Goal: Task Accomplishment & Management: Use online tool/utility

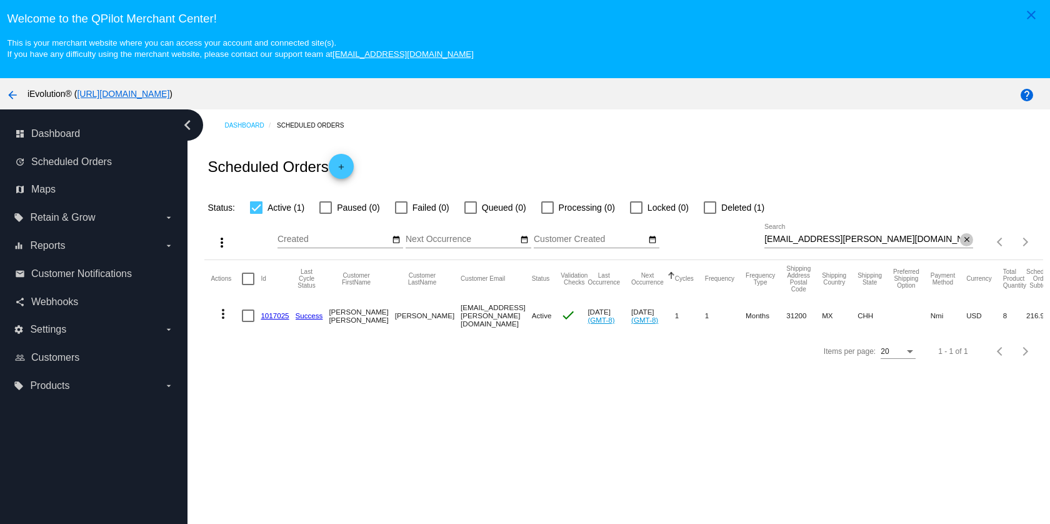
click at [963, 239] on span "close" at bounding box center [967, 239] width 9 height 10
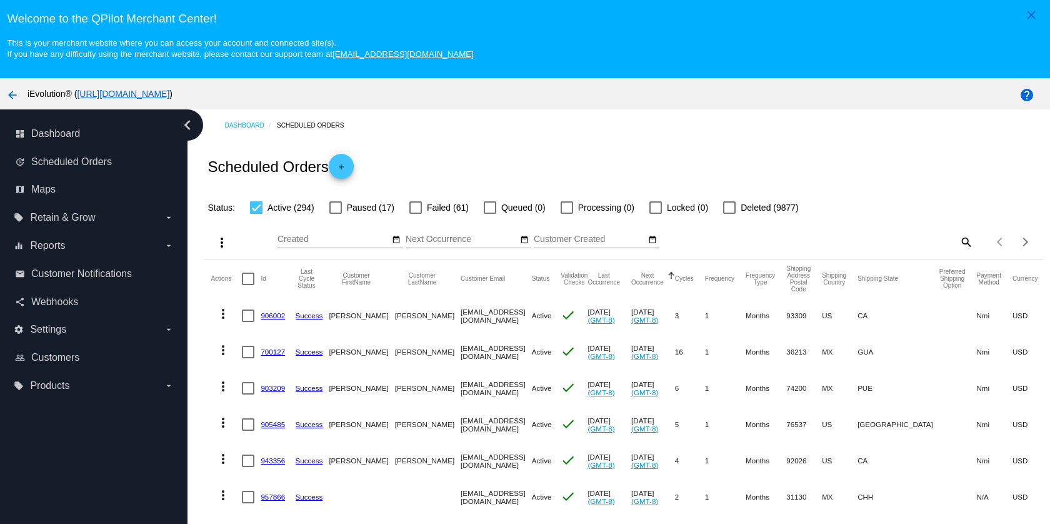
click at [973, 246] on div "Items per page: 20 1 - 20 of 294" at bounding box center [1007, 241] width 69 height 35
click at [958, 245] on mat-icon "search" at bounding box center [965, 241] width 15 height 19
click at [918, 240] on input "Search" at bounding box center [868, 239] width 209 height 10
paste input "[EMAIL_ADDRESS][DOMAIN_NAME]"
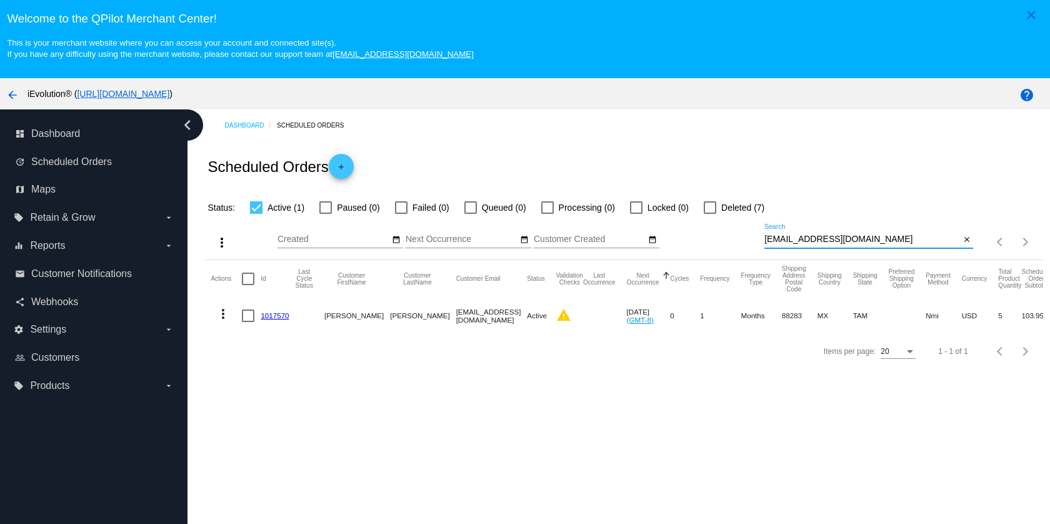
type input "[EMAIL_ADDRESS][DOMAIN_NAME]"
click at [224, 317] on mat-icon "more_vert" at bounding box center [223, 313] width 15 height 15
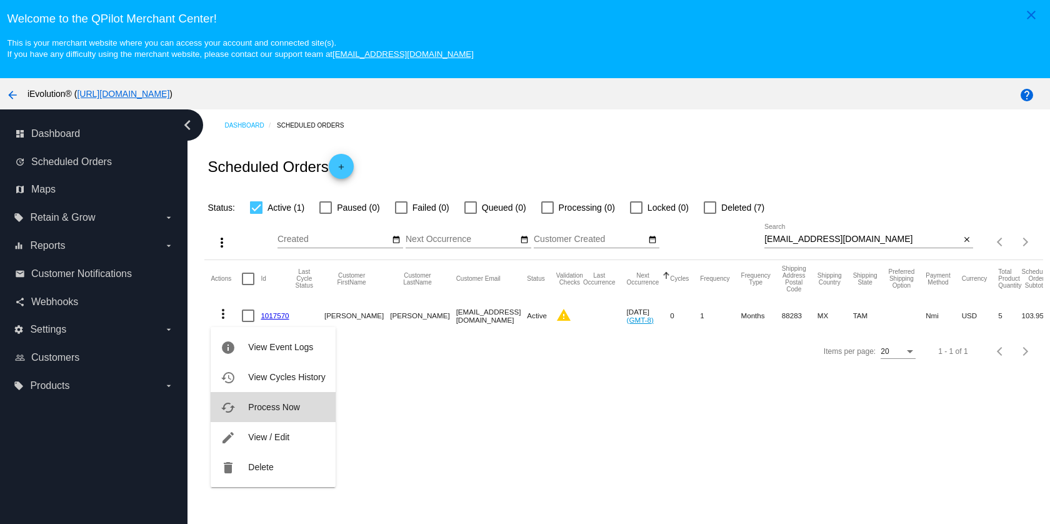
click at [268, 404] on span "Process Now" at bounding box center [273, 407] width 51 height 10
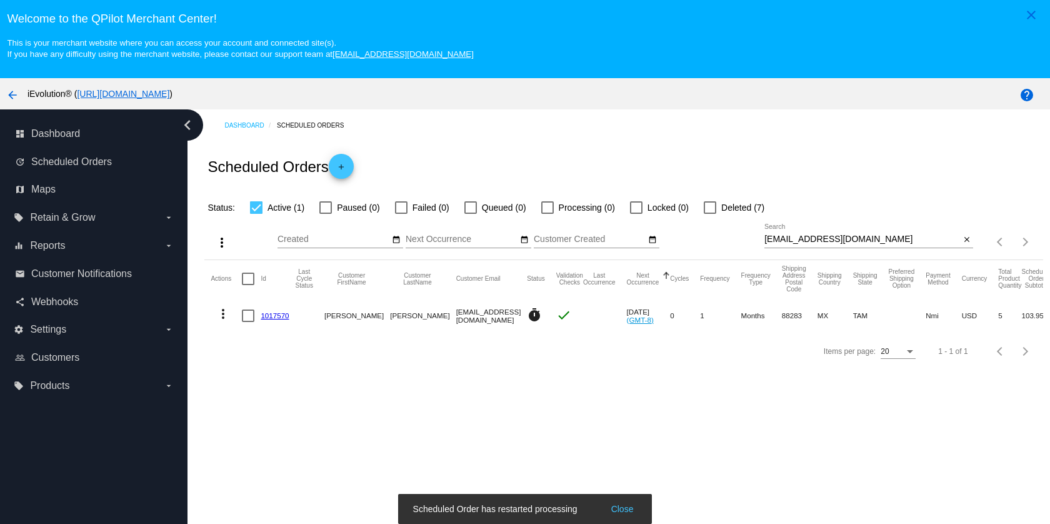
click at [284, 318] on link "1017570" at bounding box center [275, 315] width 28 height 8
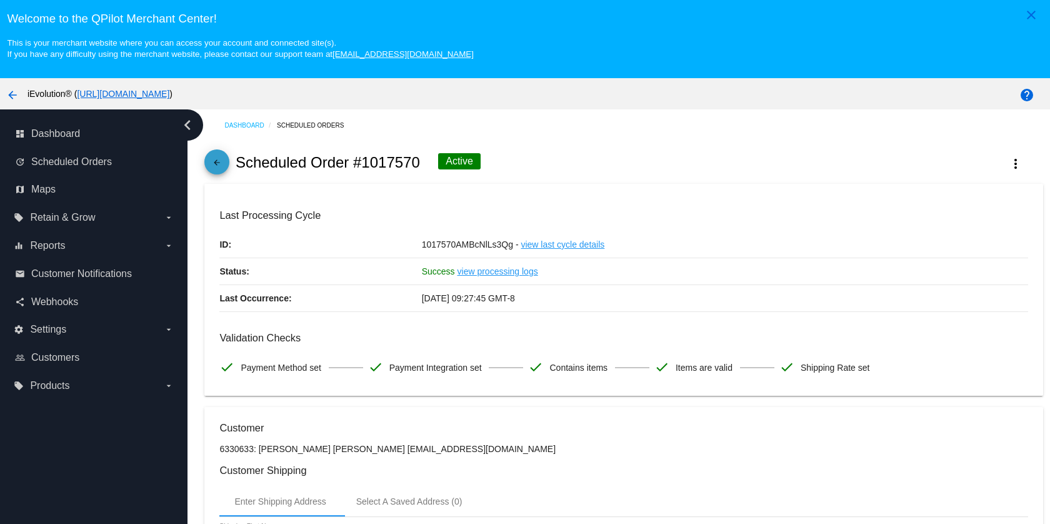
click at [211, 163] on mat-icon "arrow_back" at bounding box center [216, 165] width 15 height 15
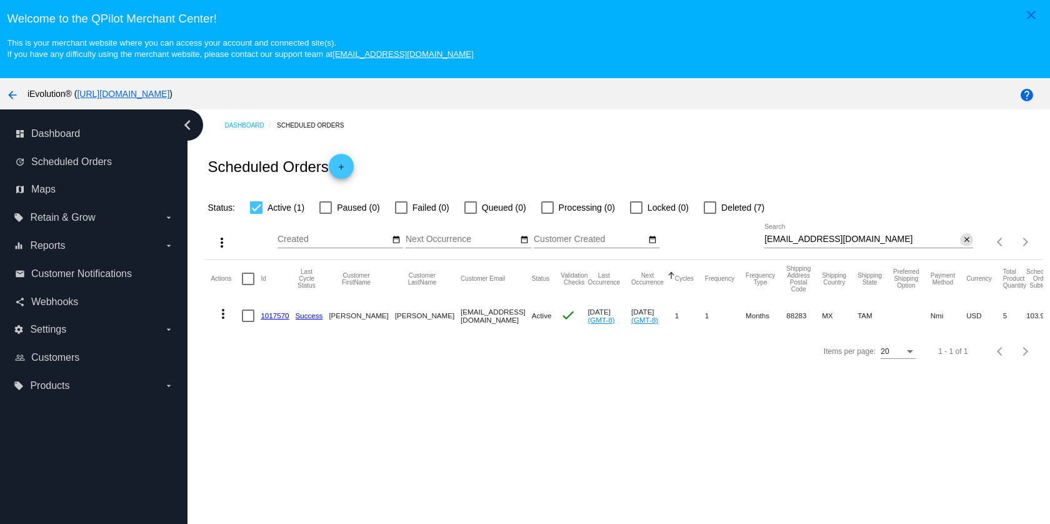
click at [963, 243] on mat-icon "close" at bounding box center [967, 240] width 9 height 10
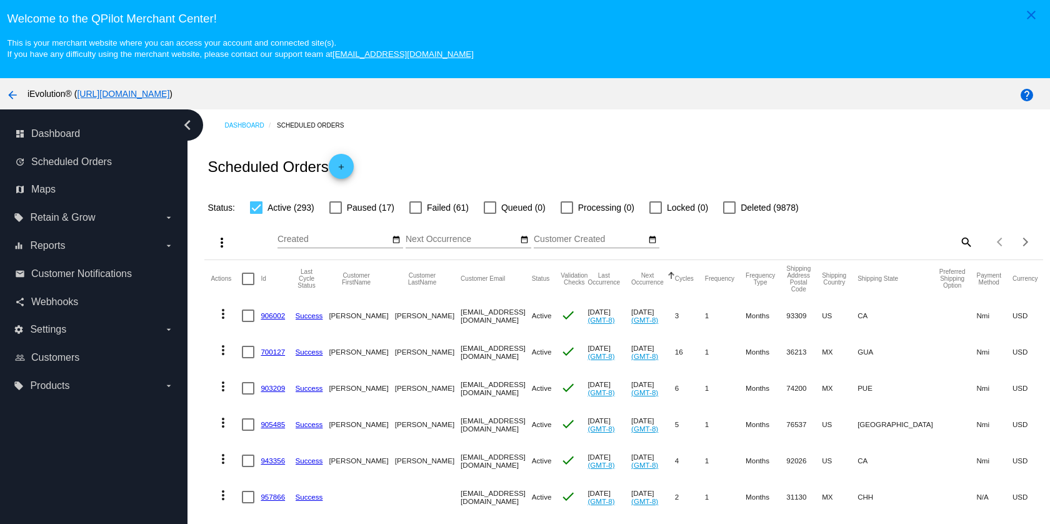
click at [958, 244] on mat-icon "search" at bounding box center [965, 241] width 15 height 19
click at [921, 239] on input "Search" at bounding box center [868, 239] width 209 height 10
paste input "[PERSON_NAME][EMAIL_ADDRESS][DOMAIN_NAME]"
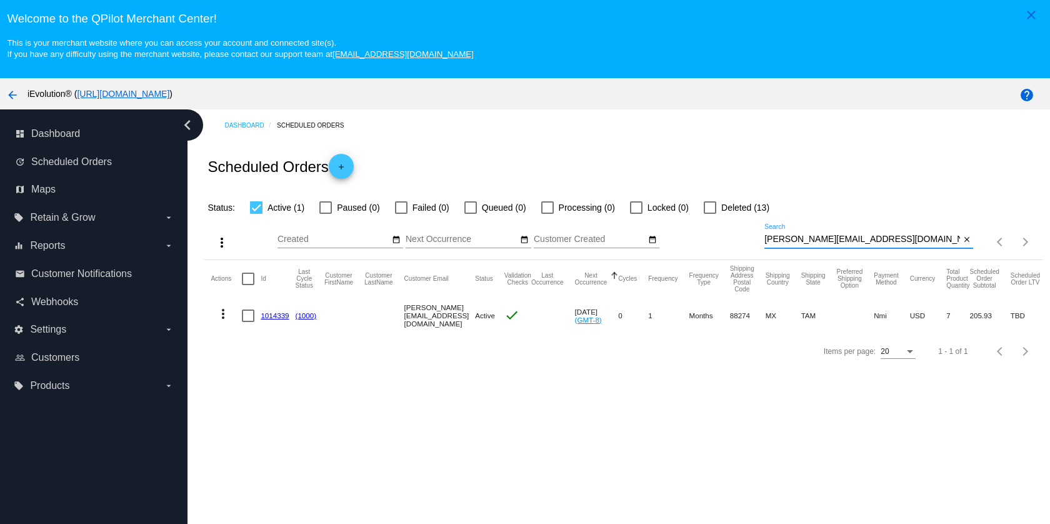
type input "[PERSON_NAME][EMAIL_ADDRESS][DOMAIN_NAME]"
click at [223, 313] on mat-icon "more_vert" at bounding box center [223, 313] width 15 height 15
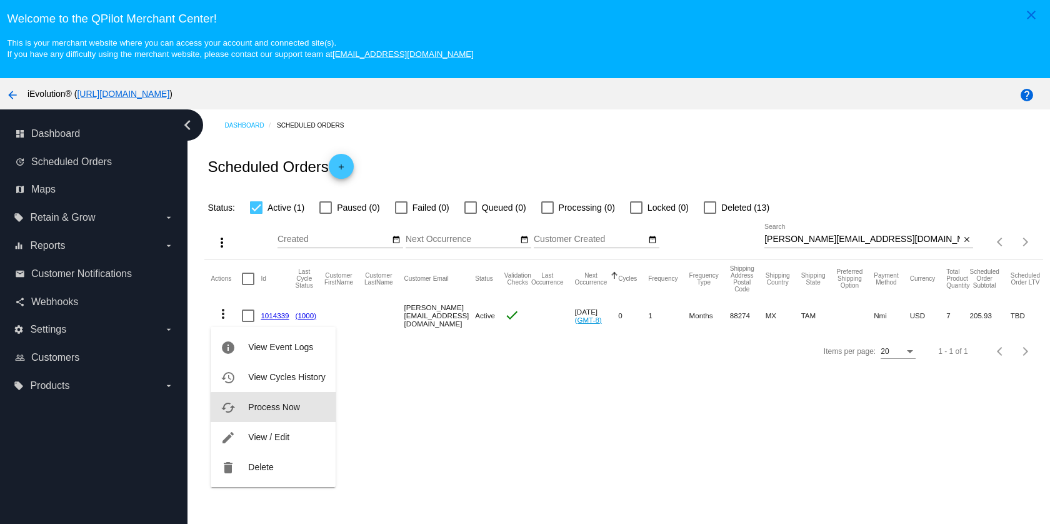
click at [276, 411] on span "Process Now" at bounding box center [273, 407] width 51 height 10
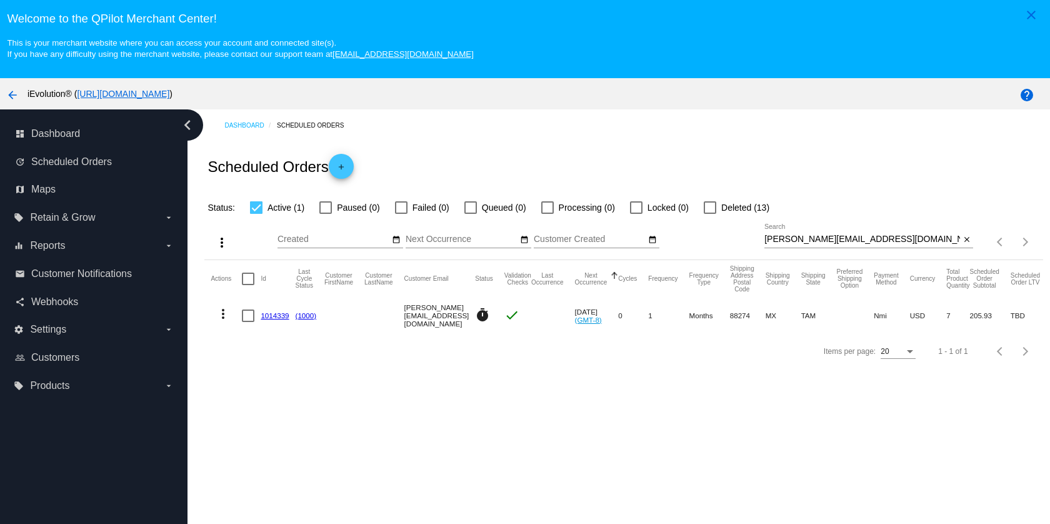
click at [276, 317] on link "1014339" at bounding box center [275, 315] width 28 height 8
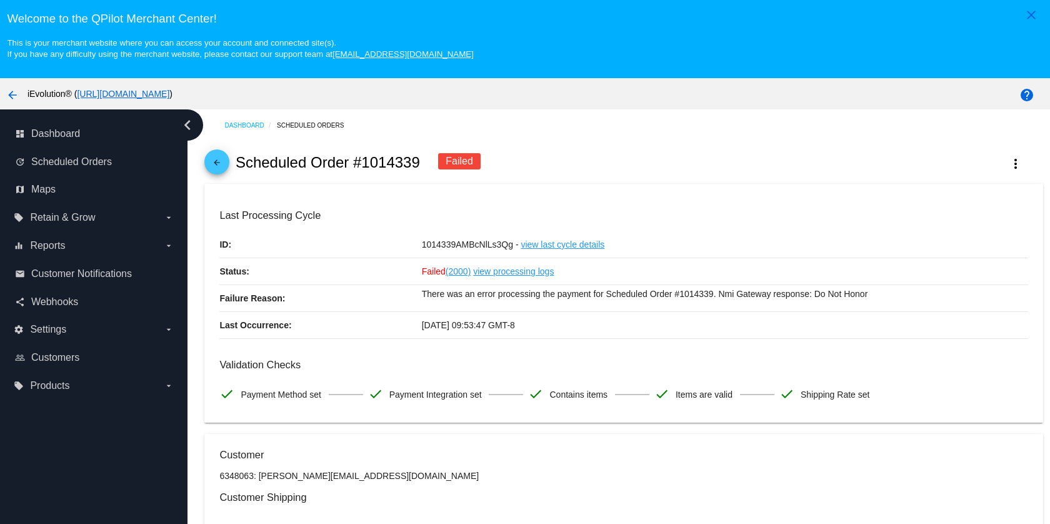
click at [229, 168] on div "arrow_back Scheduled Order #1014339 Failed more_vert" at bounding box center [623, 162] width 838 height 43
click at [230, 169] on div "arrow_back Scheduled Order #1014339 Failed more_vert" at bounding box center [623, 162] width 838 height 43
click at [224, 169] on mat-icon "arrow_back" at bounding box center [216, 165] width 15 height 15
